Goal: Communication & Community: Answer question/provide support

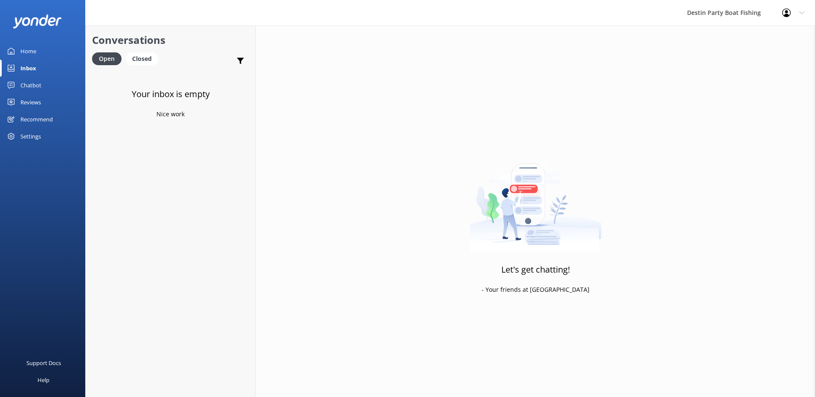
click at [32, 52] on div "Home" at bounding box center [28, 51] width 16 height 17
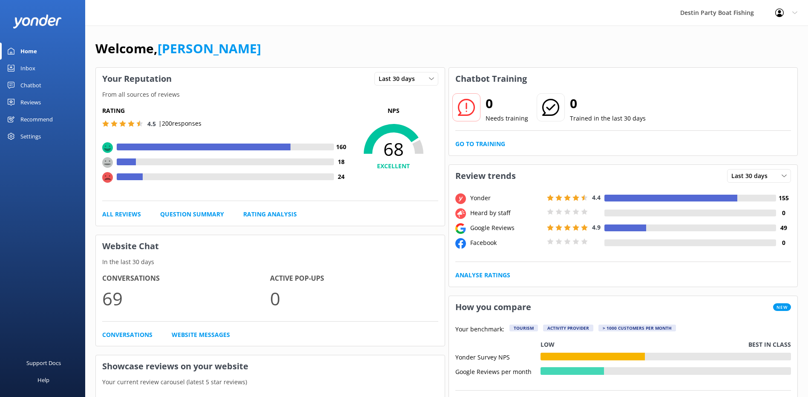
click at [28, 69] on div "Inbox" at bounding box center [27, 68] width 15 height 17
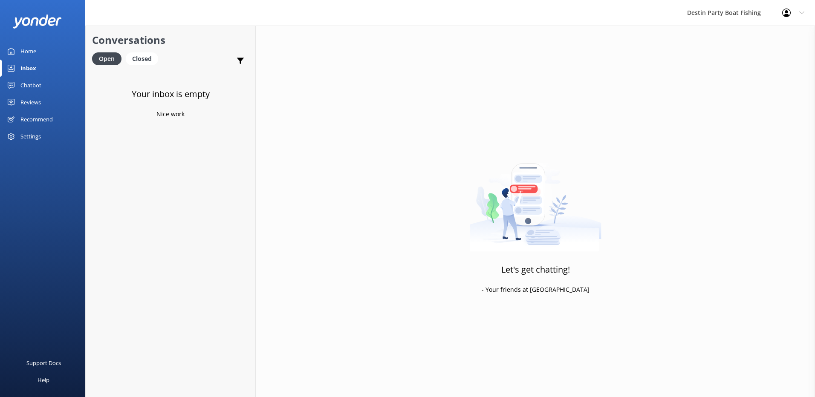
click at [37, 101] on div "Reviews" at bounding box center [30, 102] width 20 height 17
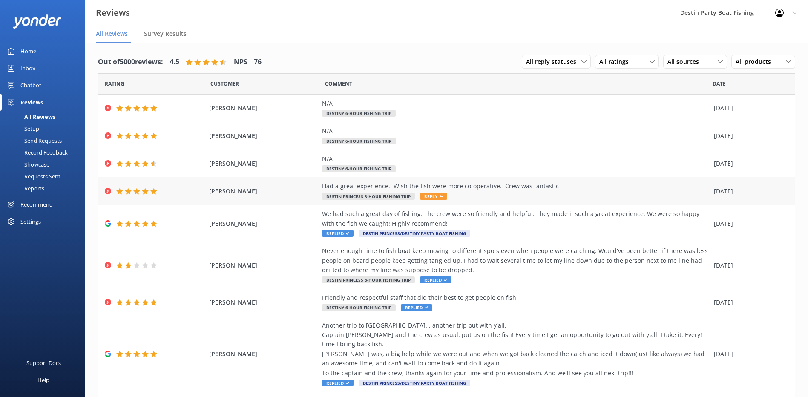
click at [426, 196] on span "Reply" at bounding box center [433, 196] width 27 height 7
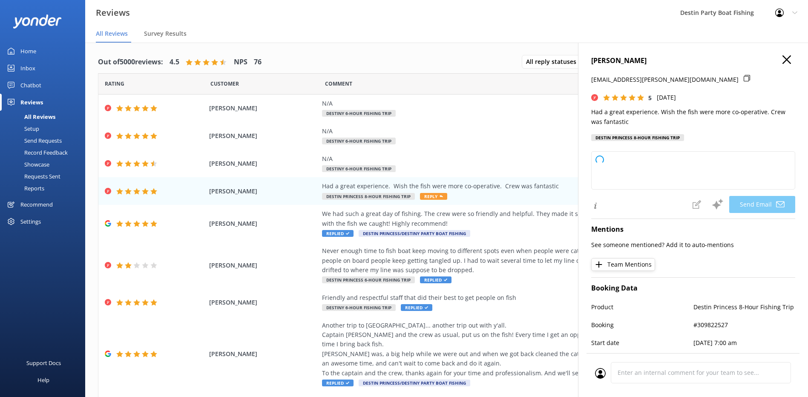
type textarea "Thank you so much, [PERSON_NAME]! We're glad you had a great experience with ou…"
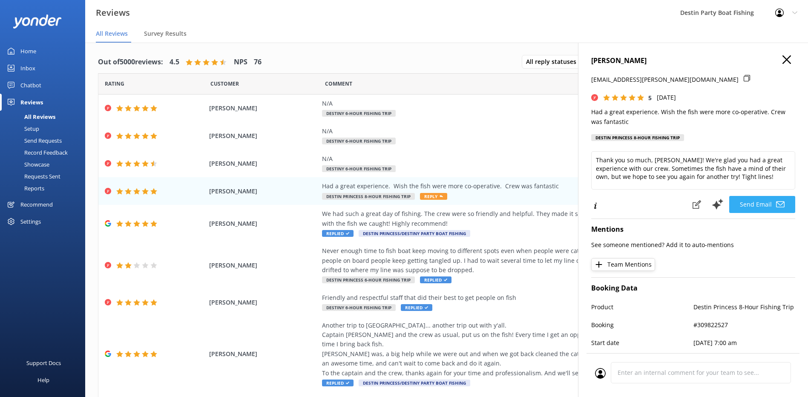
click at [757, 205] on button "Send Email" at bounding box center [762, 204] width 66 height 17
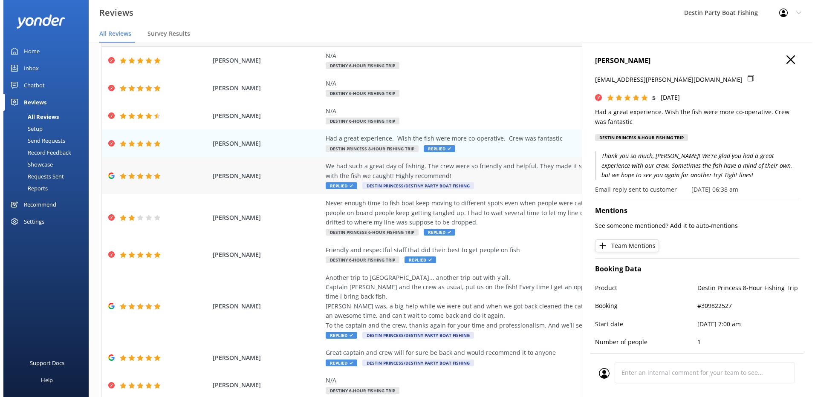
scroll to position [78, 0]
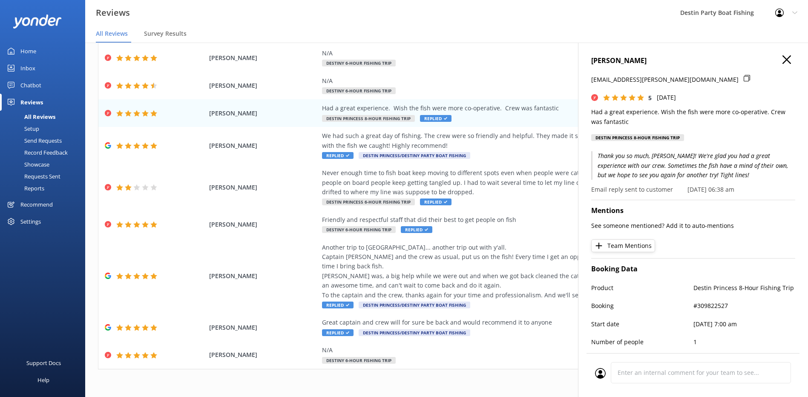
click at [783, 57] on icon "button" at bounding box center [787, 59] width 9 height 9
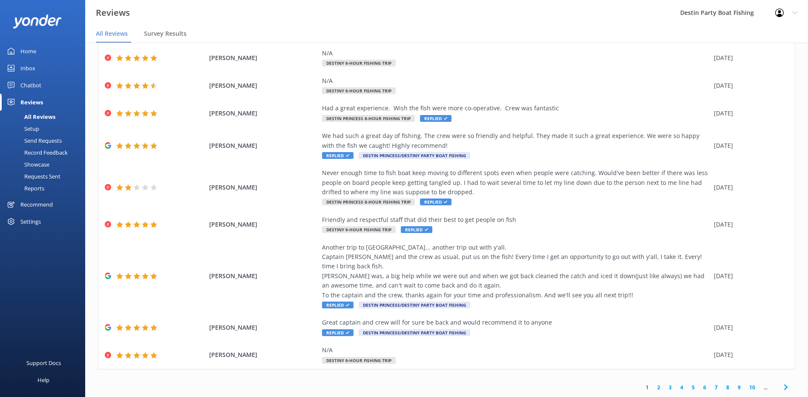
click at [26, 63] on div "Inbox" at bounding box center [27, 68] width 15 height 17
